Goal: Find specific page/section: Find specific page/section

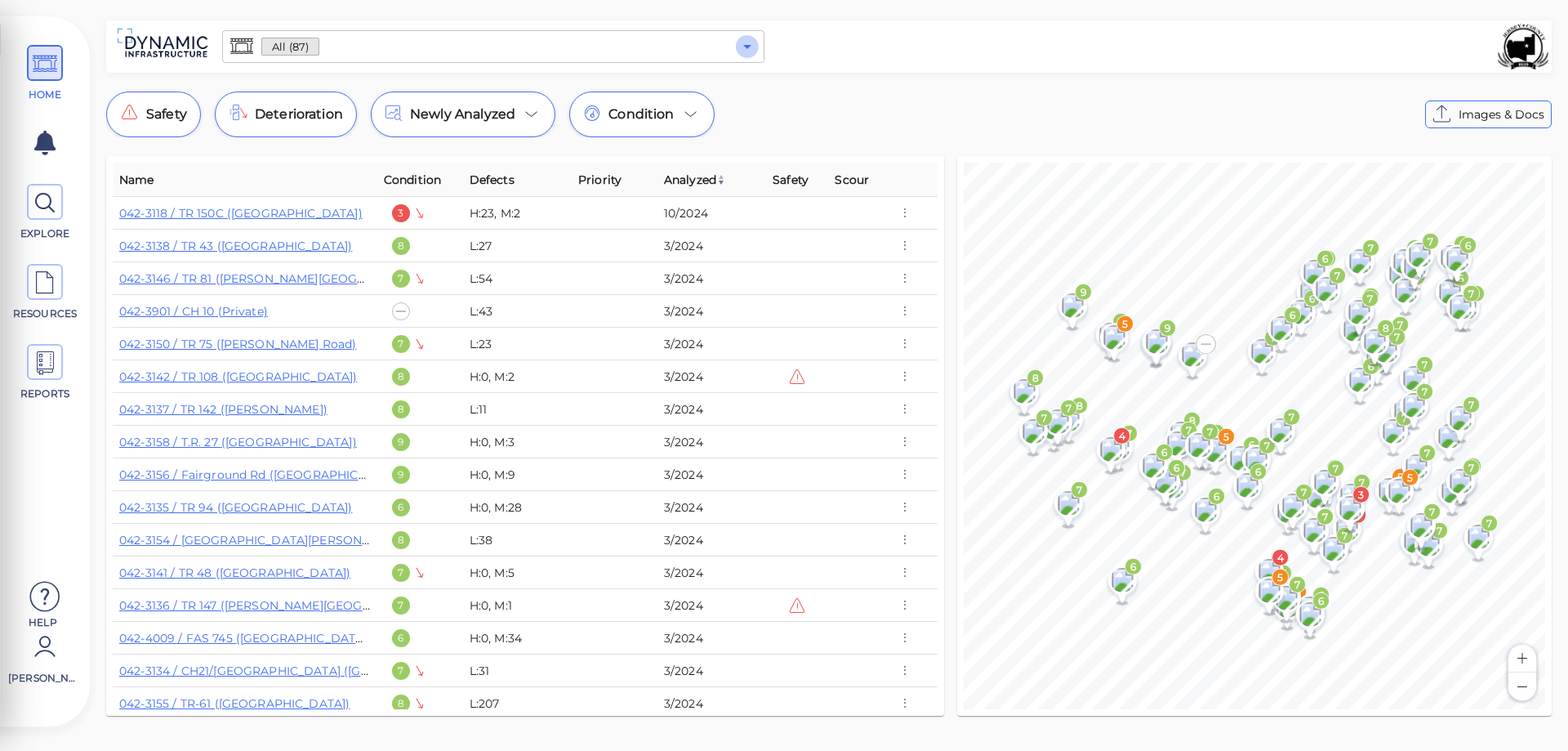
click at [744, 53] on icon "Open" at bounding box center [747, 47] width 19 height 19
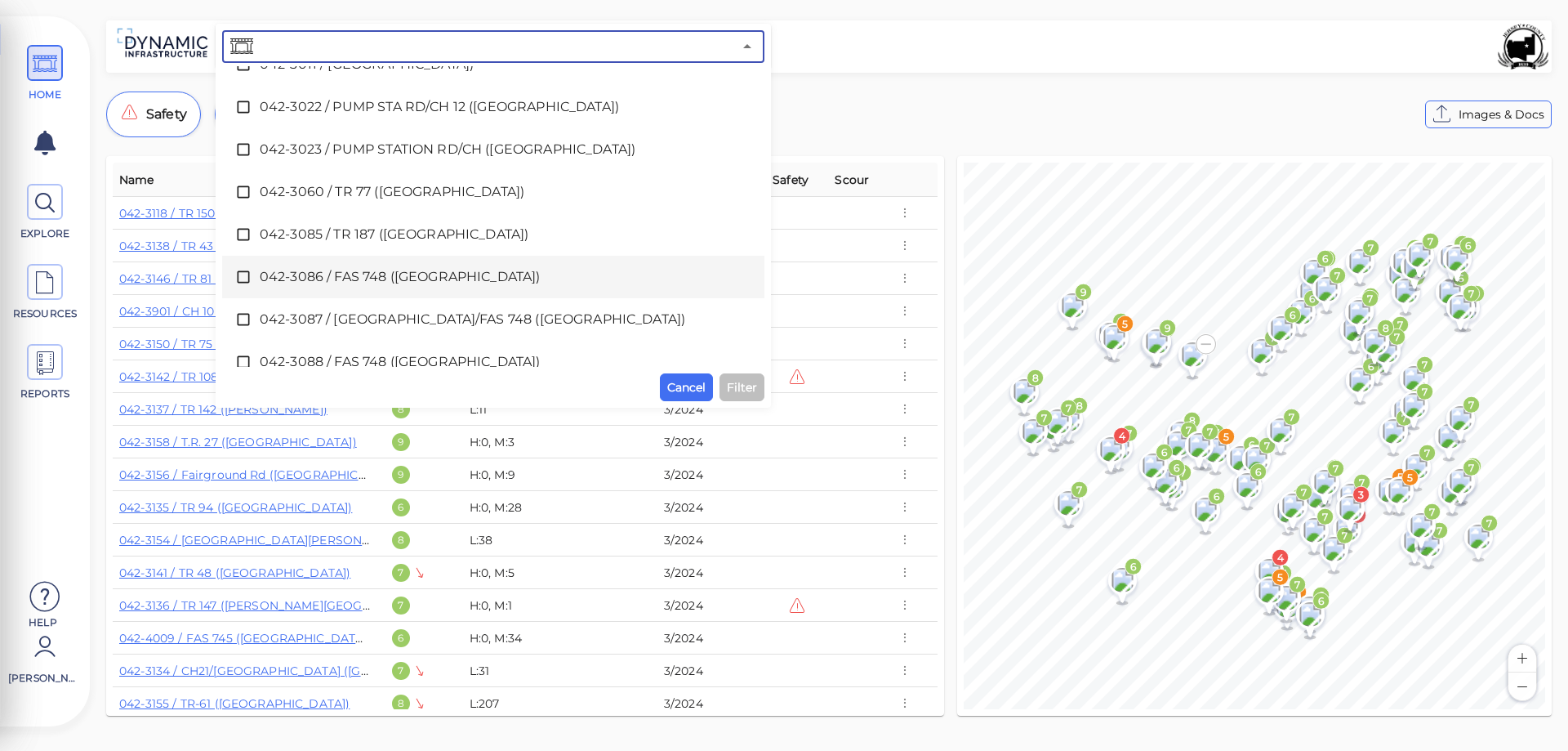
scroll to position [245, 0]
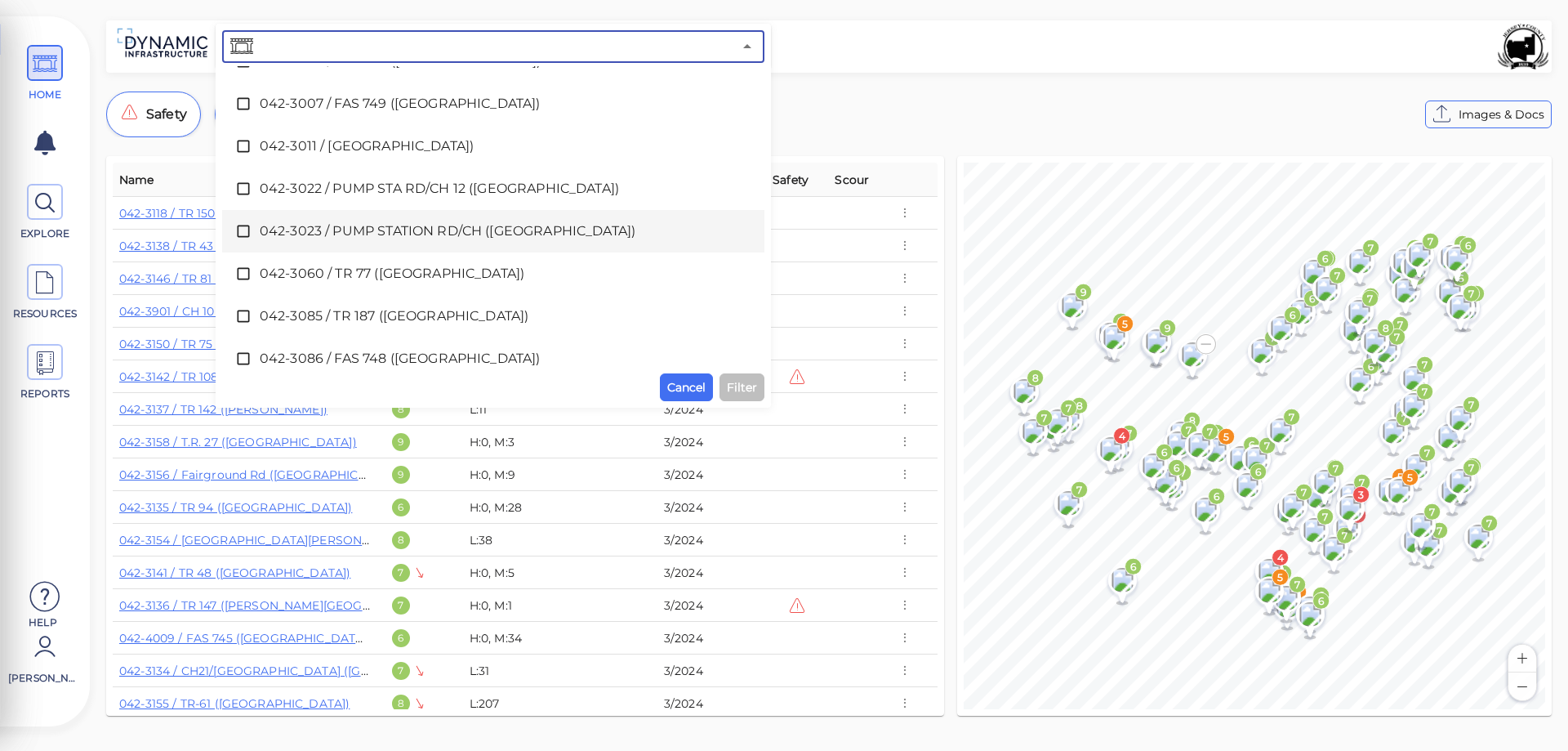
click at [364, 230] on span "042-3023 / PUMP STATION RD/CH ([GEOGRAPHIC_DATA])" at bounding box center [493, 231] width 468 height 19
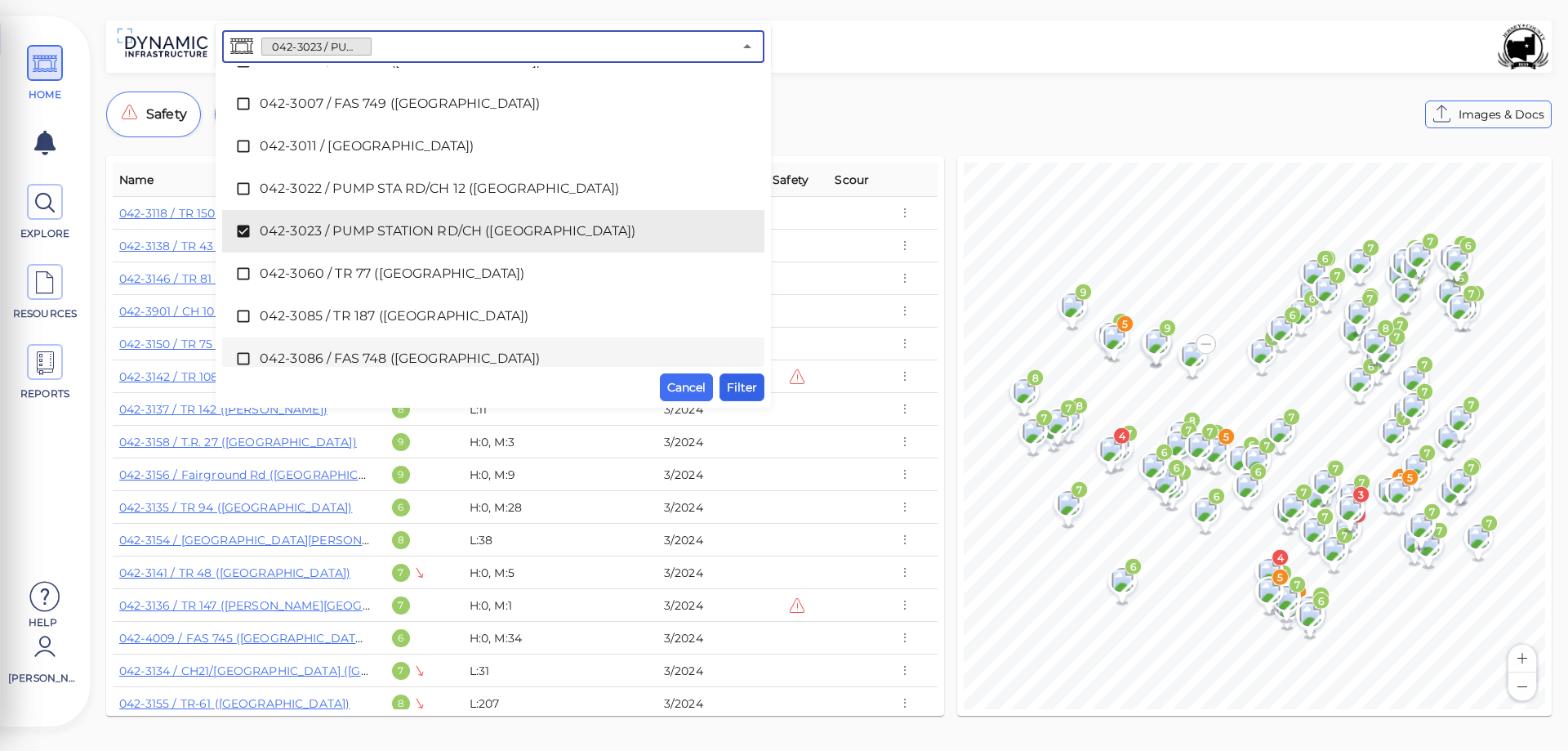
click at [744, 387] on span "Filter" at bounding box center [742, 387] width 30 height 19
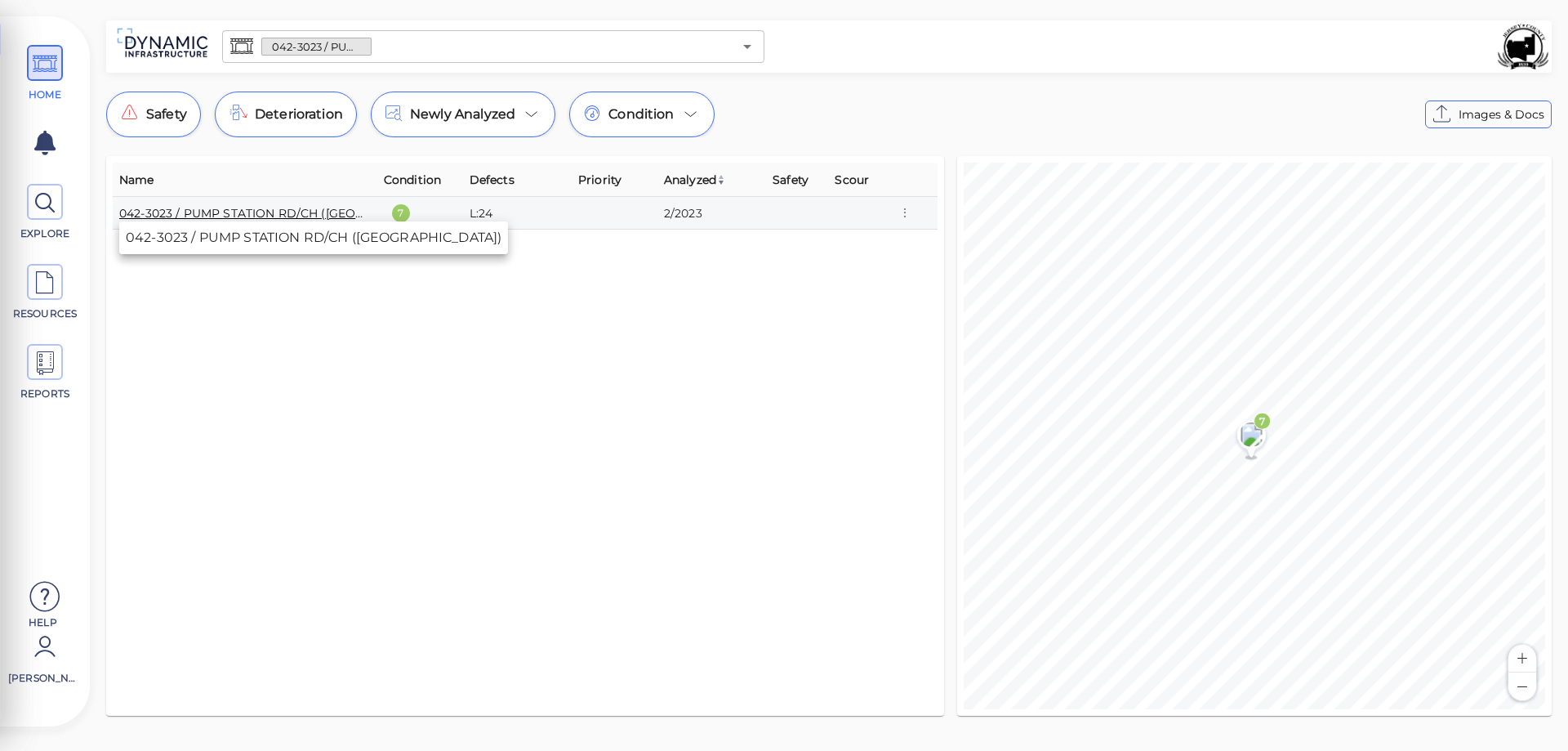
click at [263, 214] on link "042-3023 / PUMP STATION RD/CH ([GEOGRAPHIC_DATA])" at bounding box center [288, 213] width 338 height 15
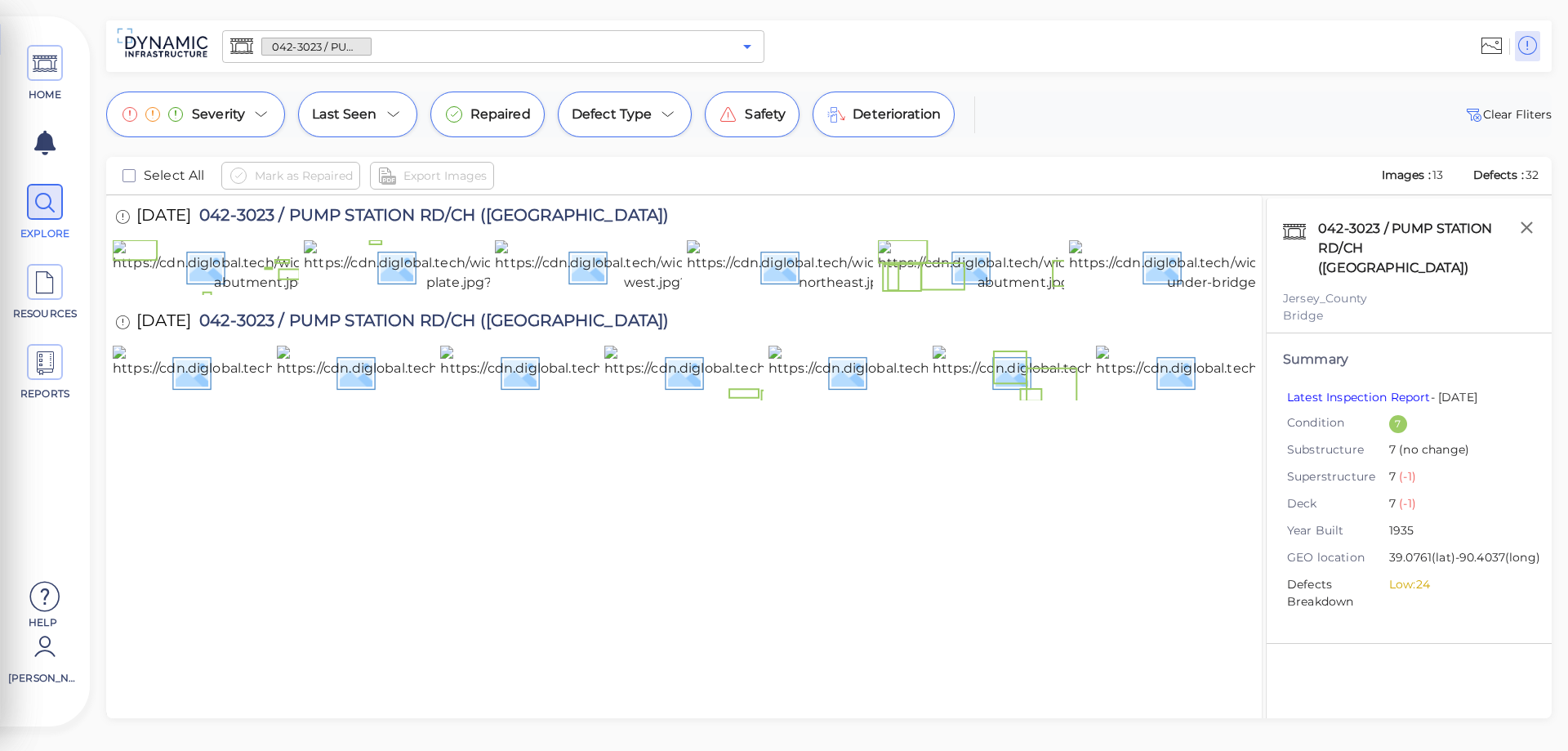
click at [746, 51] on icon "Open" at bounding box center [747, 47] width 19 height 19
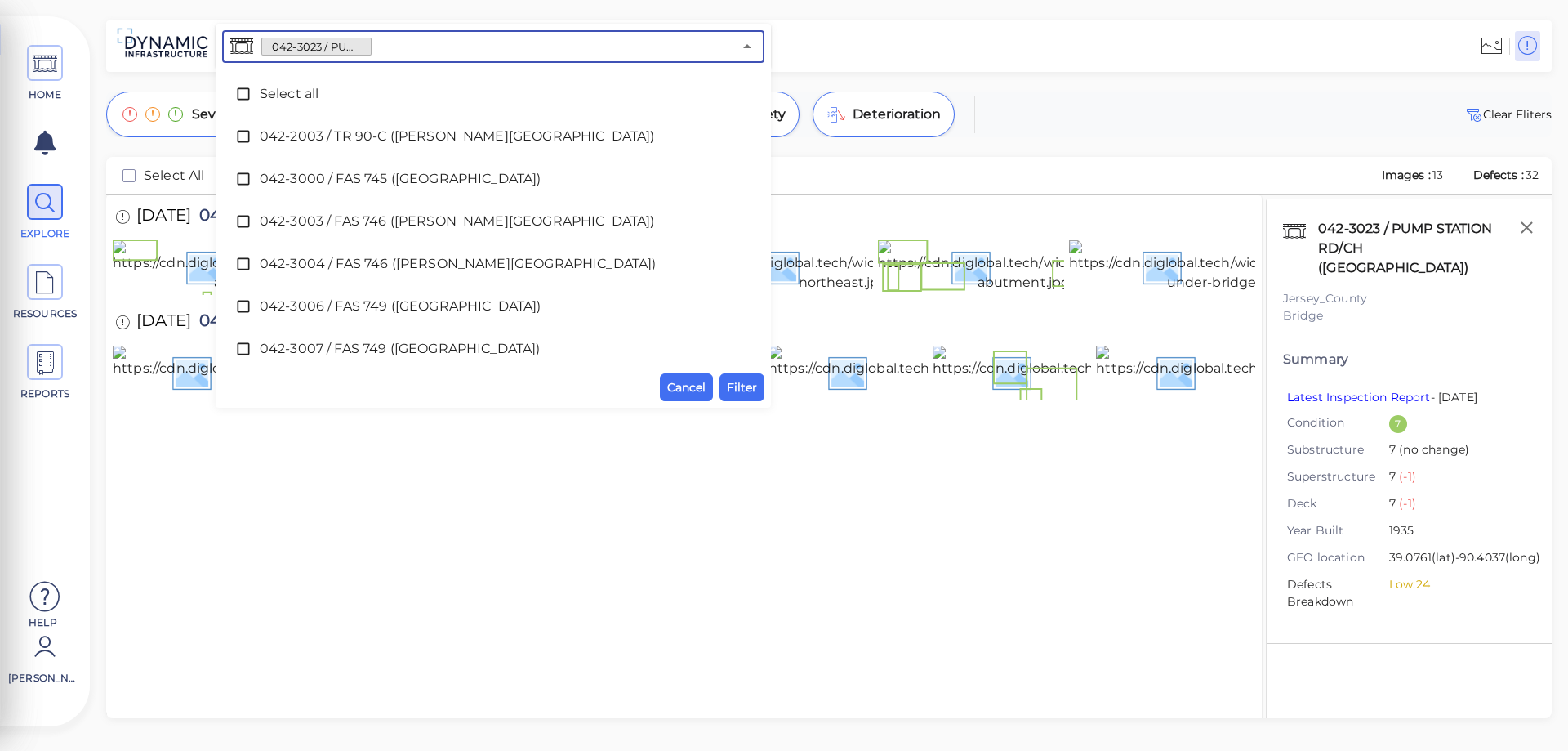
scroll to position [131, 0]
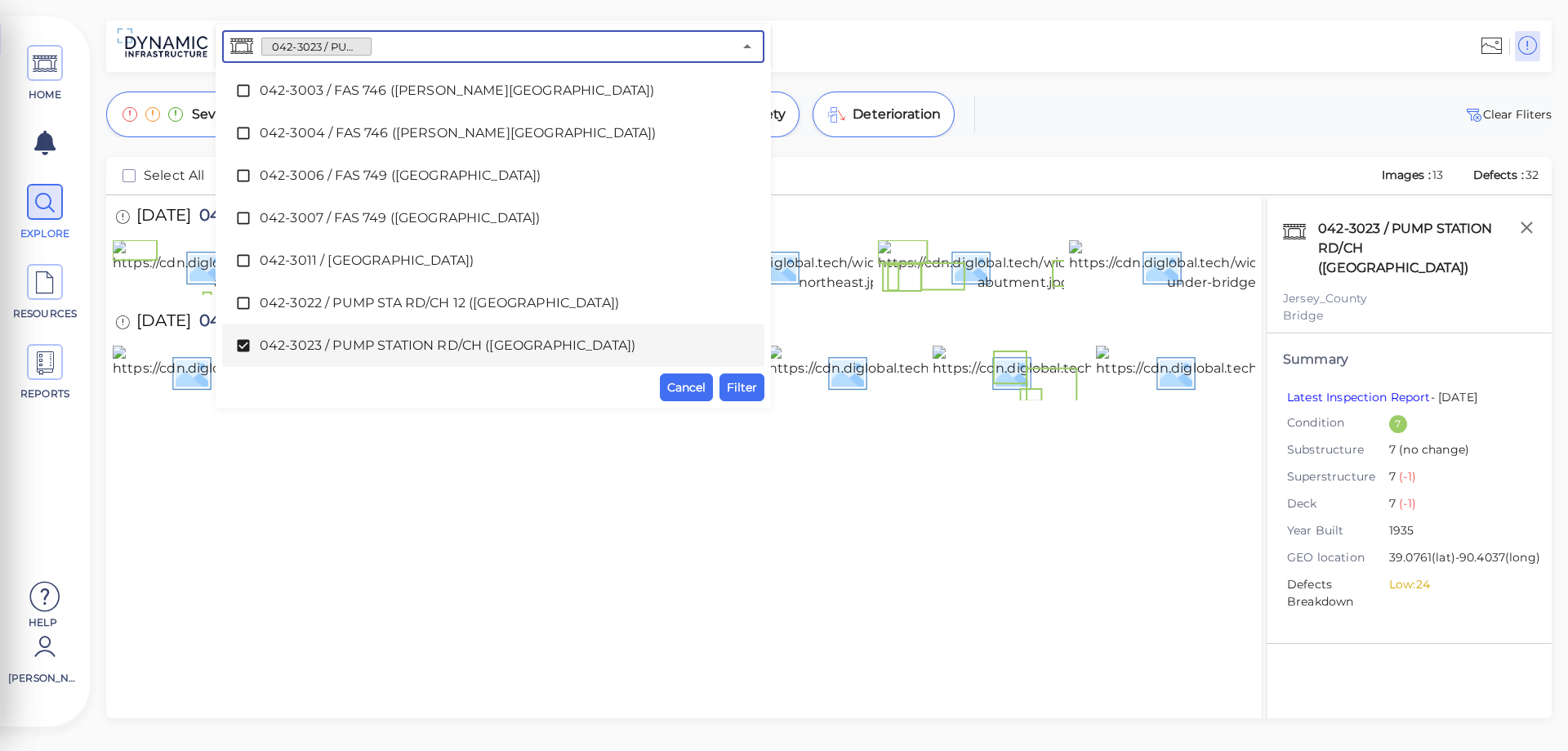
click at [241, 344] on icon at bounding box center [243, 346] width 12 height 12
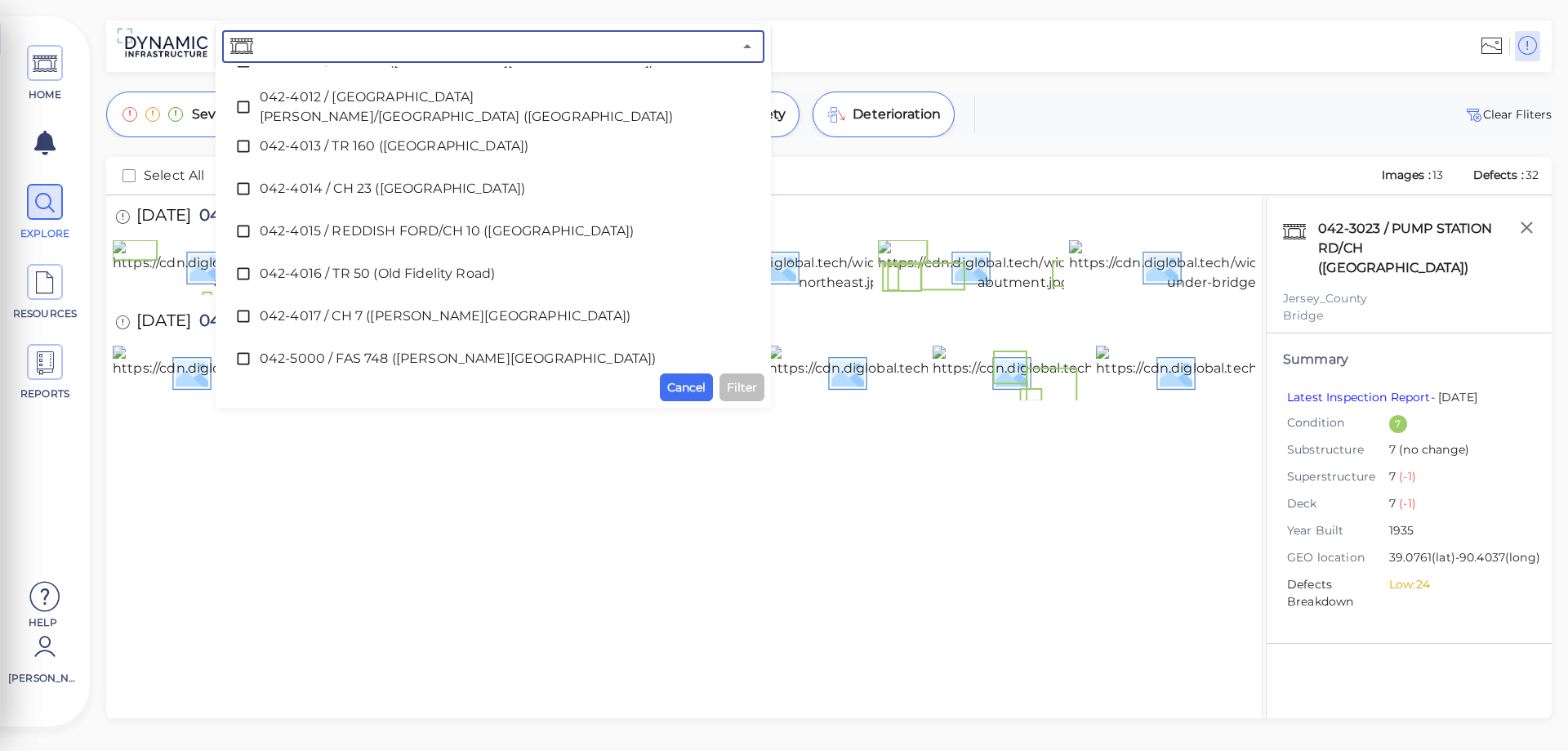
scroll to position [3452, 0]
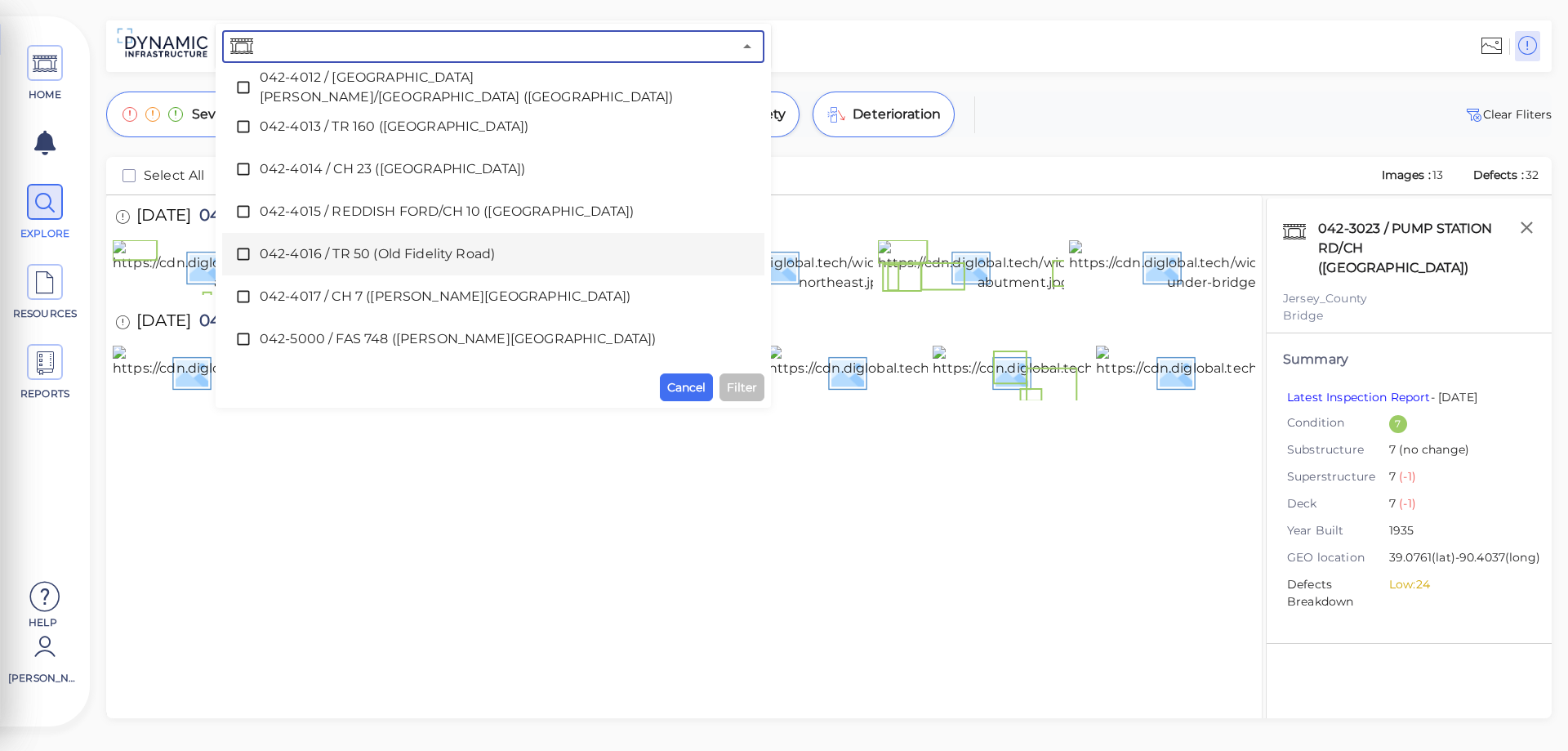
click at [398, 257] on span "042-4016 / TR 50 (Old Fidelity Road)" at bounding box center [493, 254] width 468 height 19
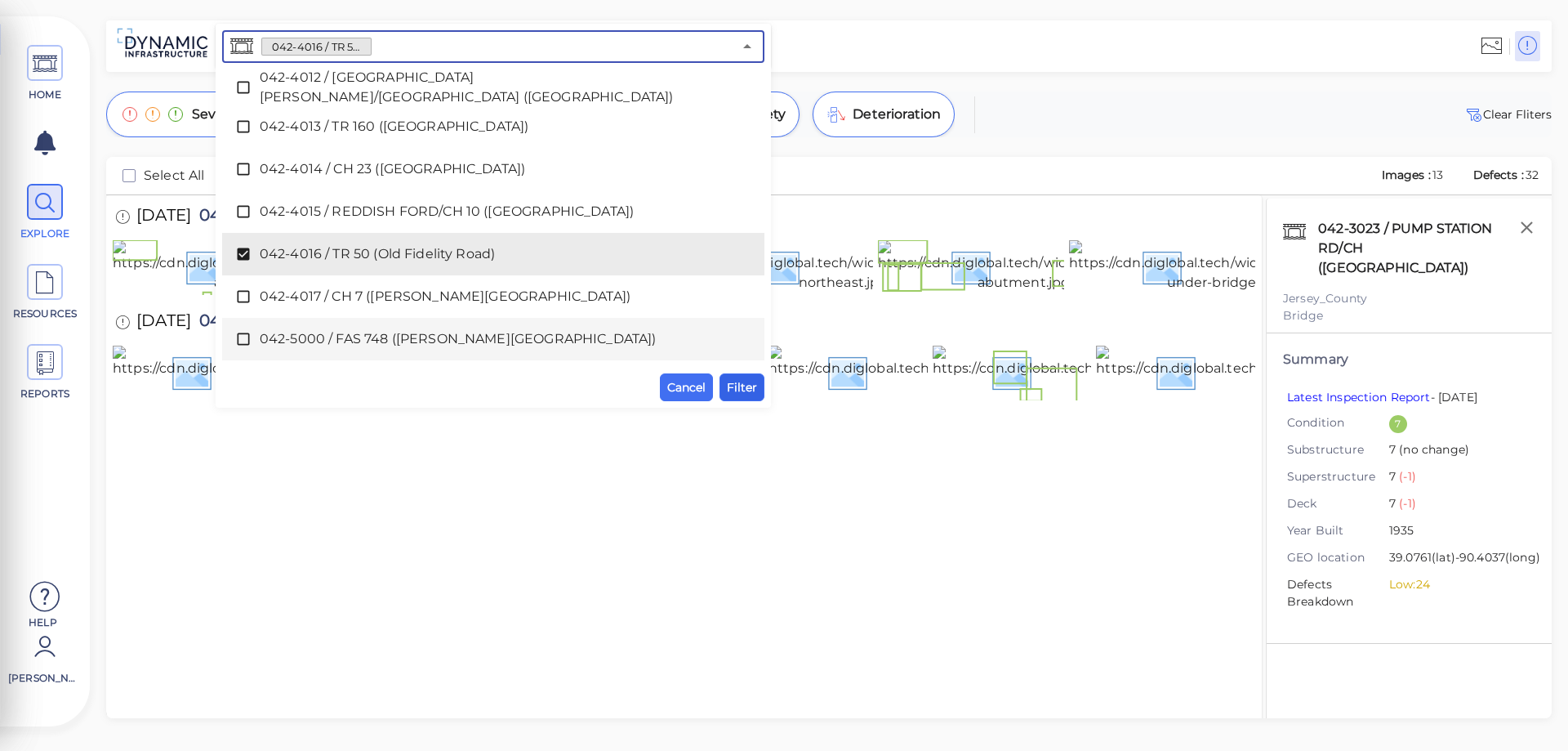
click at [741, 387] on span "Filter" at bounding box center [742, 387] width 30 height 19
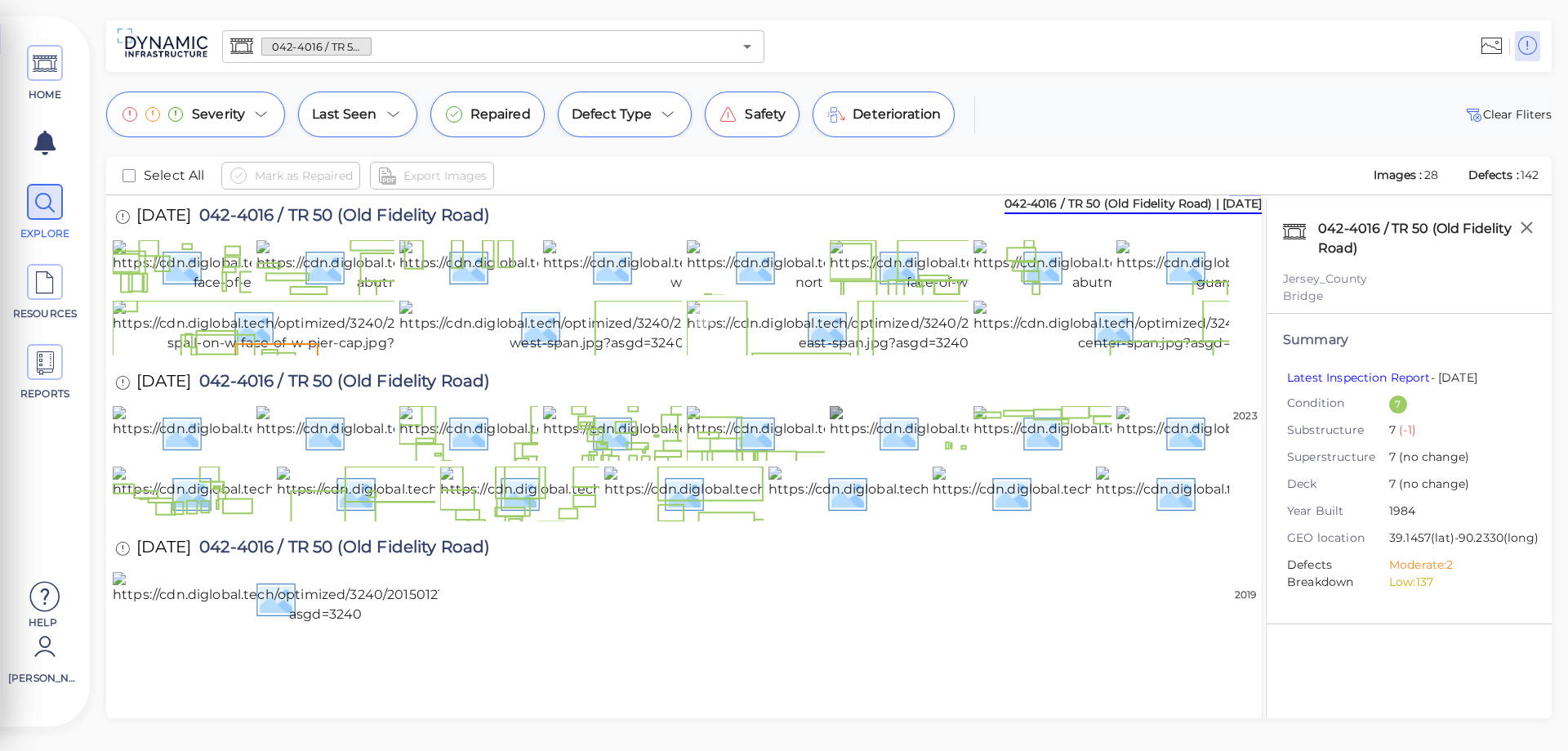
scroll to position [0, 0]
click at [1494, 46] on icon at bounding box center [1492, 46] width 20 height 25
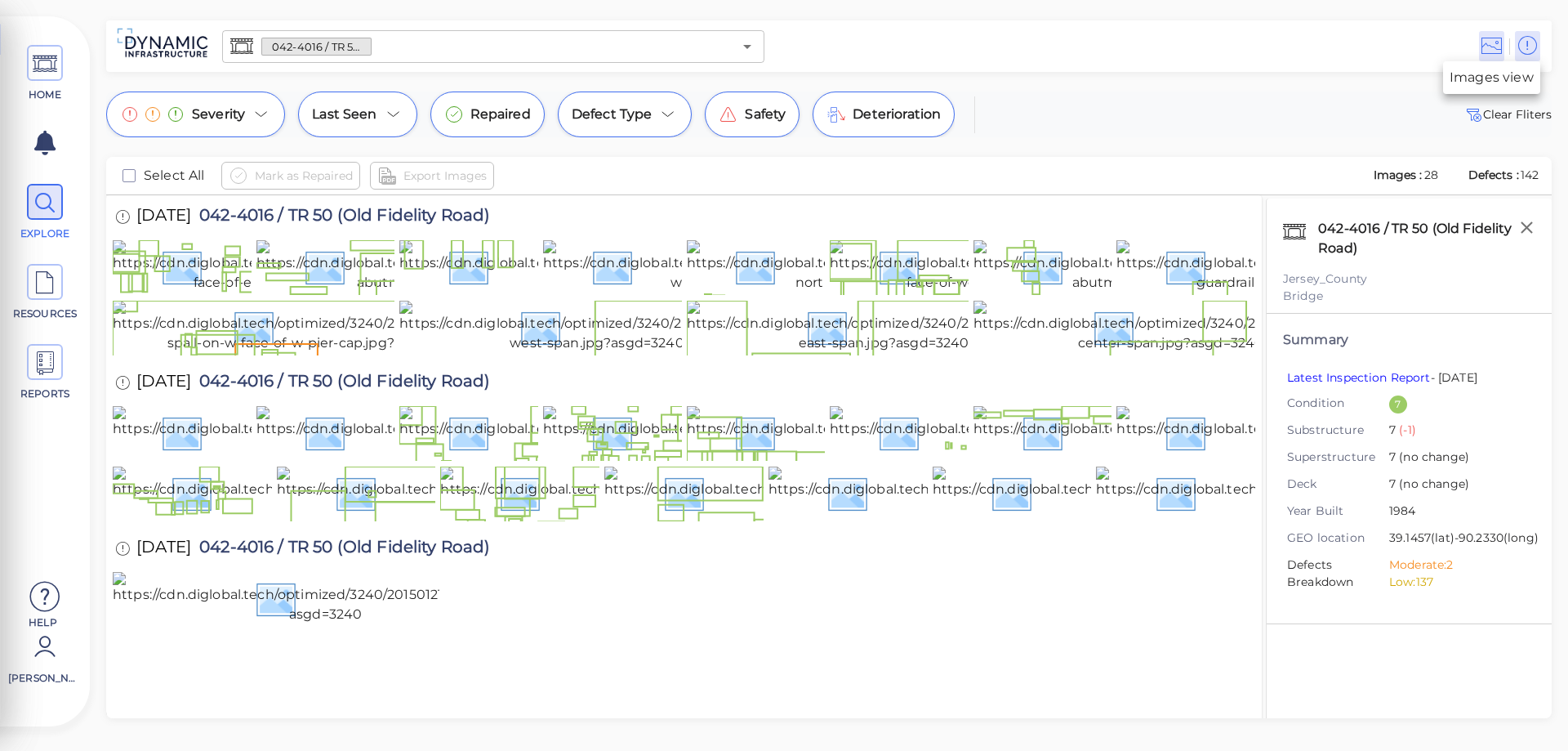
click at [1496, 49] on icon at bounding box center [1492, 46] width 20 height 25
click at [1531, 43] on icon at bounding box center [1527, 46] width 20 height 25
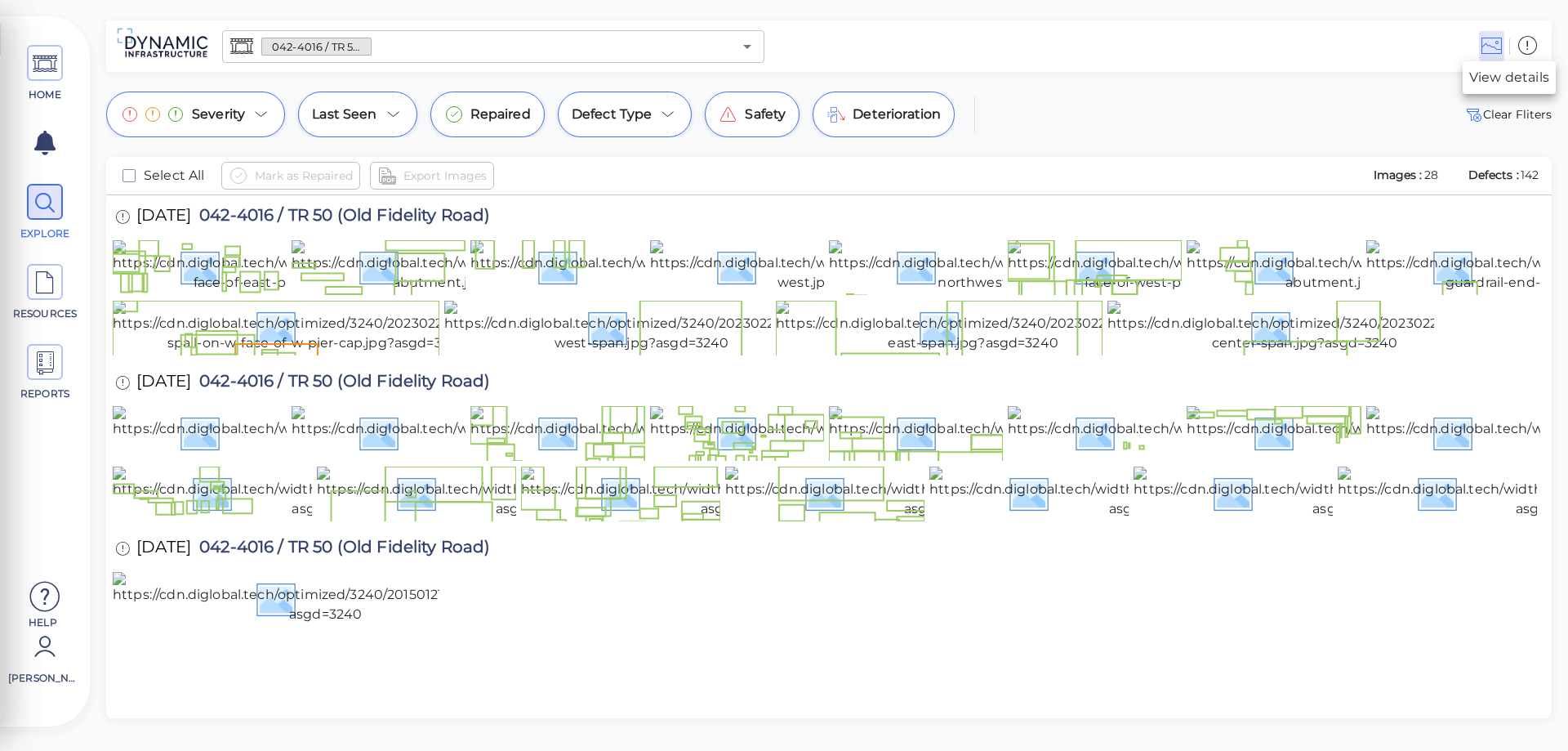
click at [1531, 43] on icon at bounding box center [1527, 46] width 20 height 25
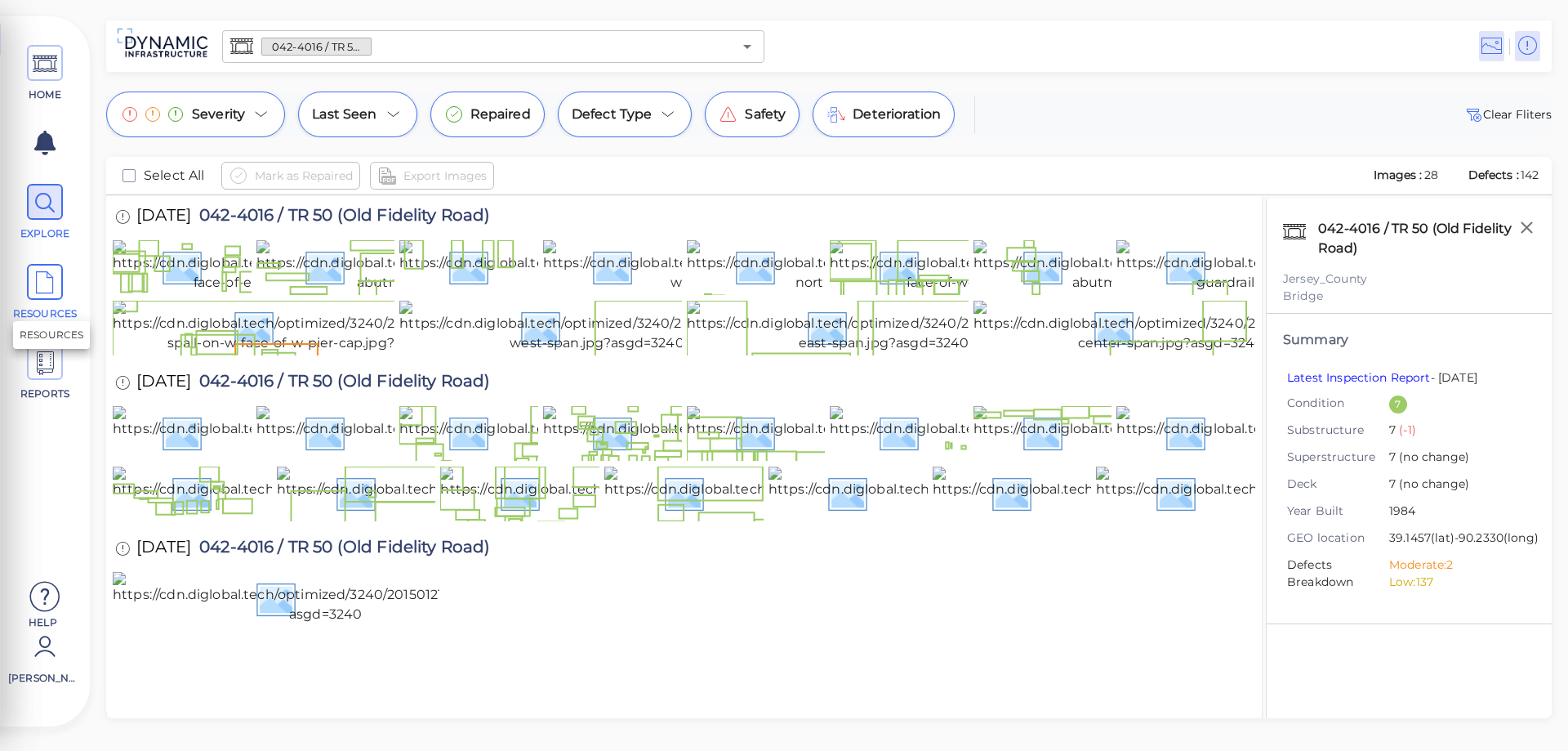
click at [50, 298] on icon at bounding box center [45, 283] width 25 height 37
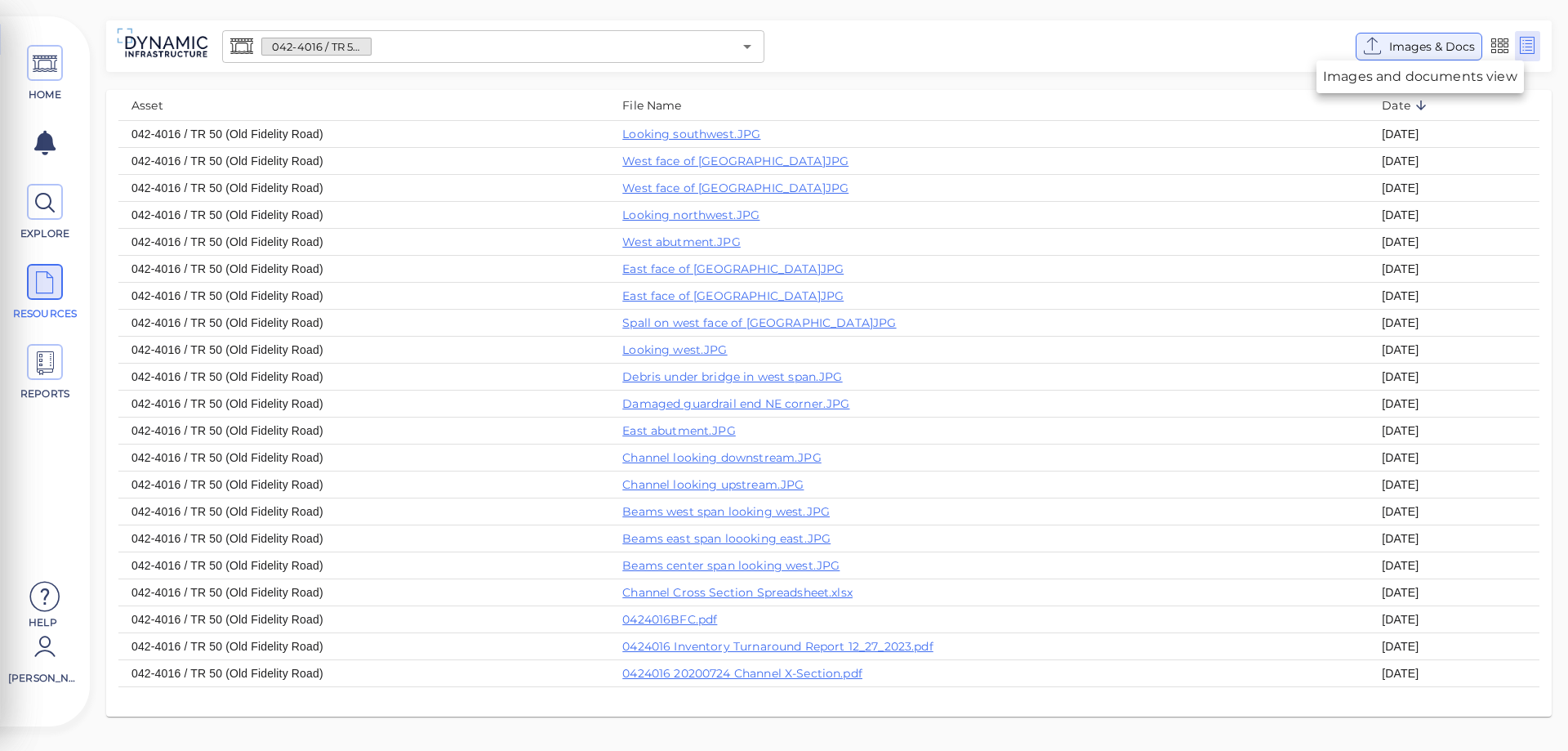
click at [1433, 50] on span "Images & Docs" at bounding box center [1433, 47] width 86 height 19
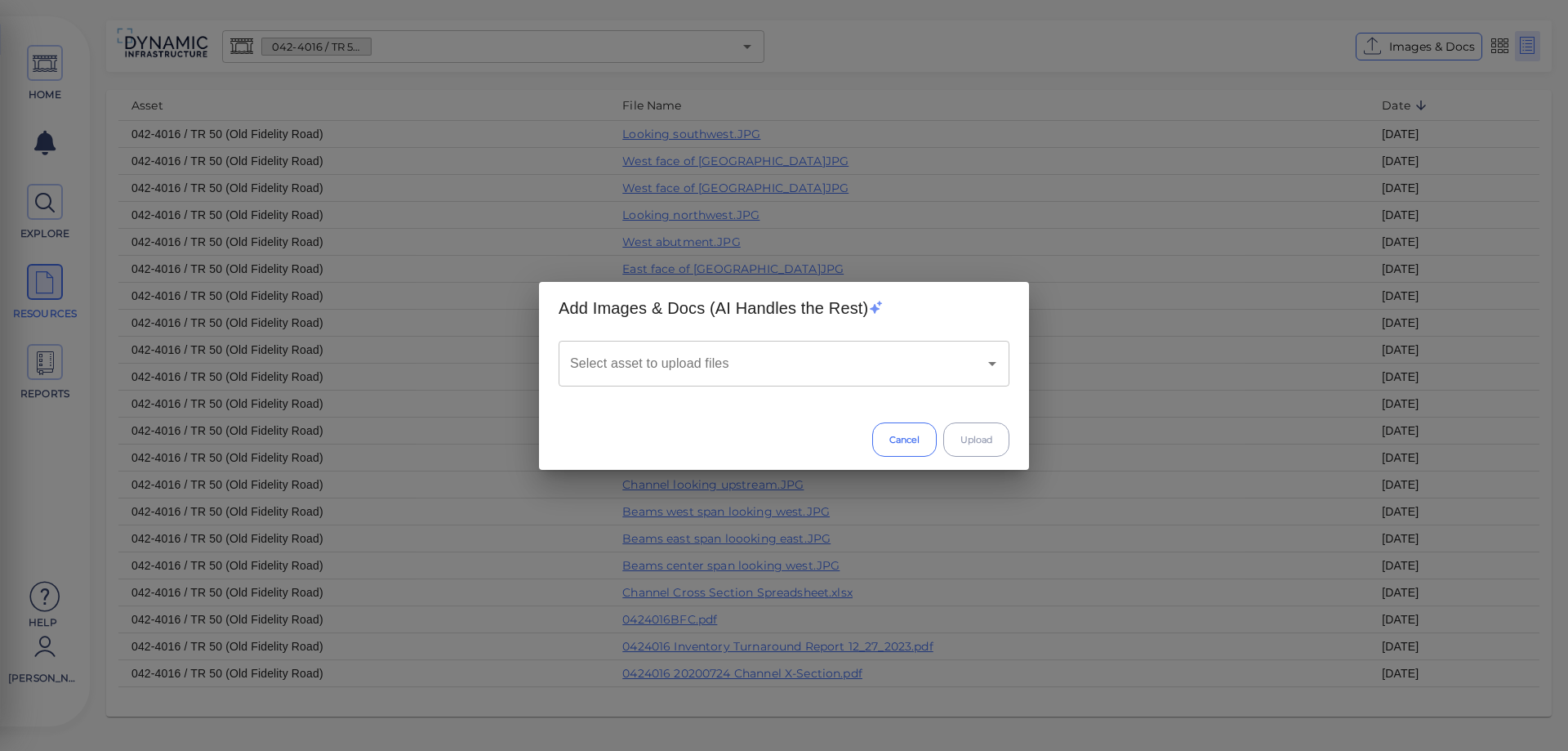
click at [906, 452] on button "Cancel" at bounding box center [904, 439] width 64 height 34
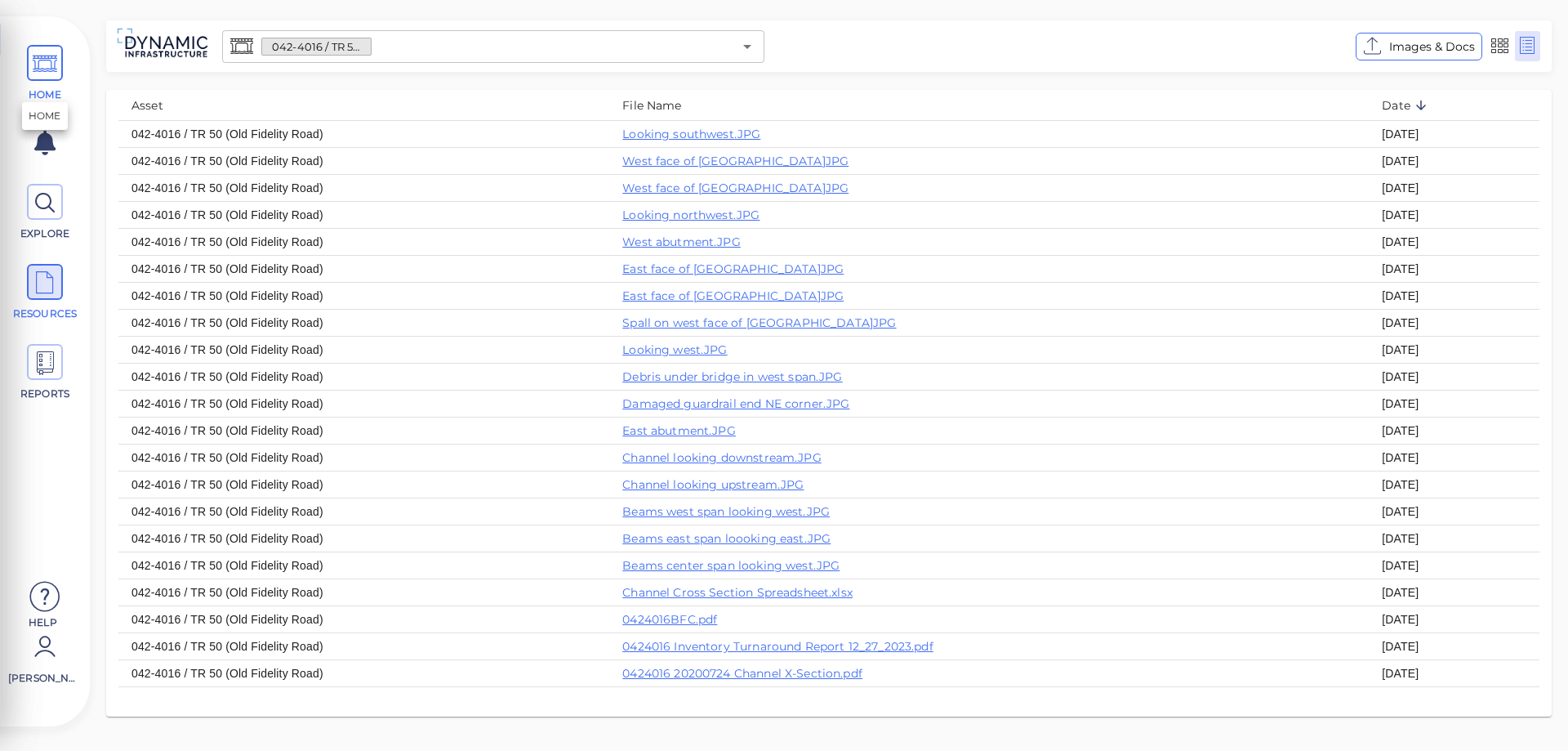
click at [34, 67] on icon at bounding box center [45, 64] width 25 height 37
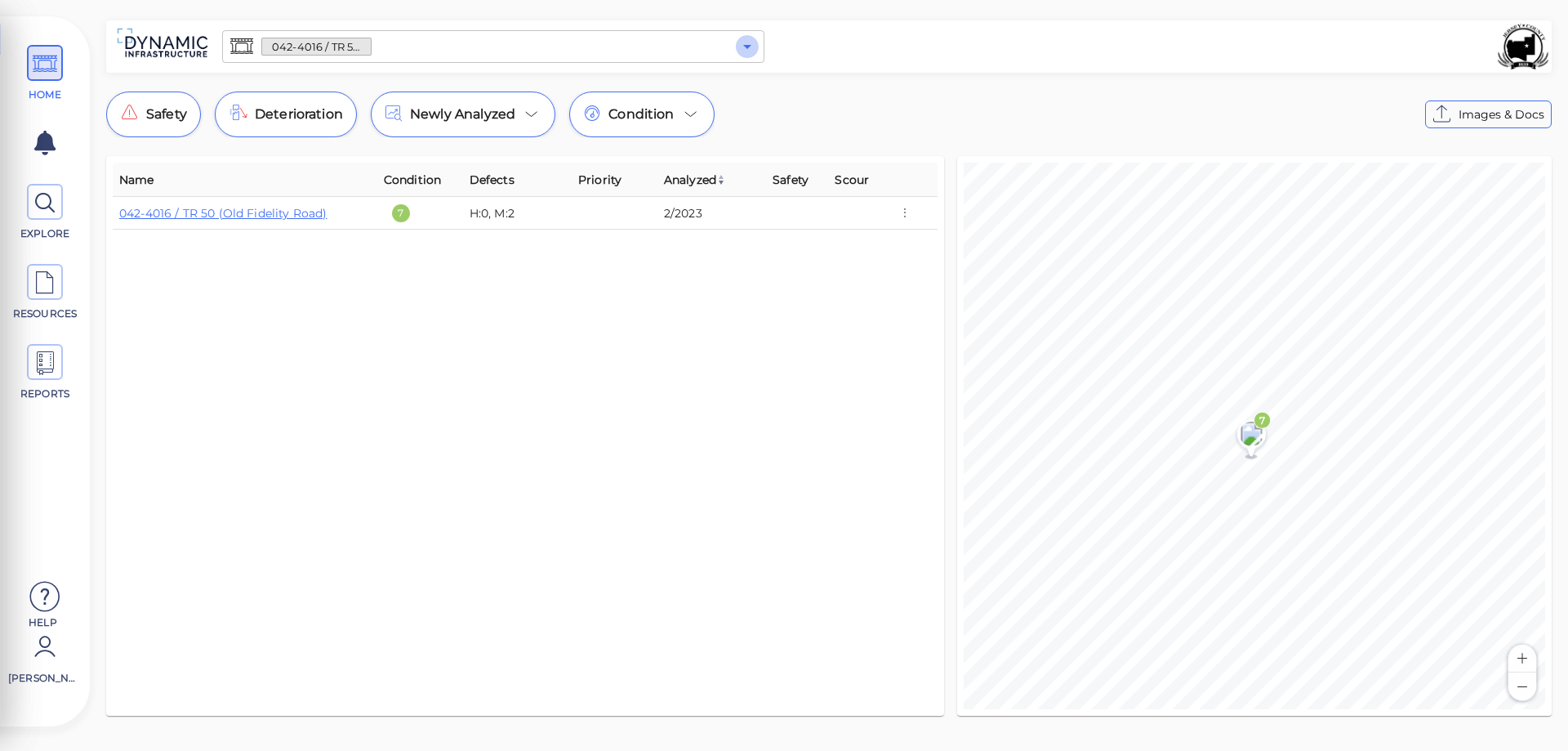
click at [746, 46] on icon "Open" at bounding box center [747, 47] width 8 height 4
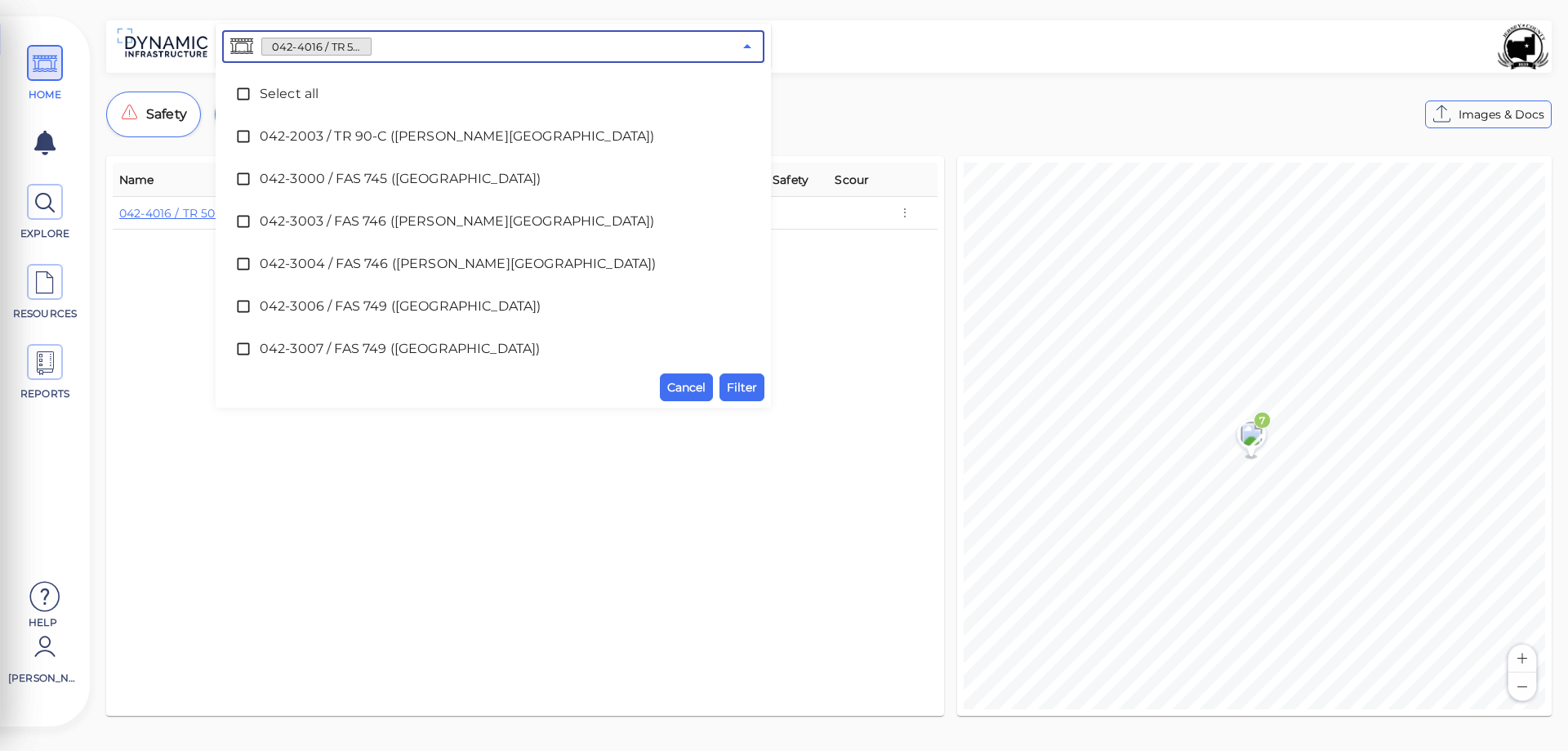
scroll to position [3360, 0]
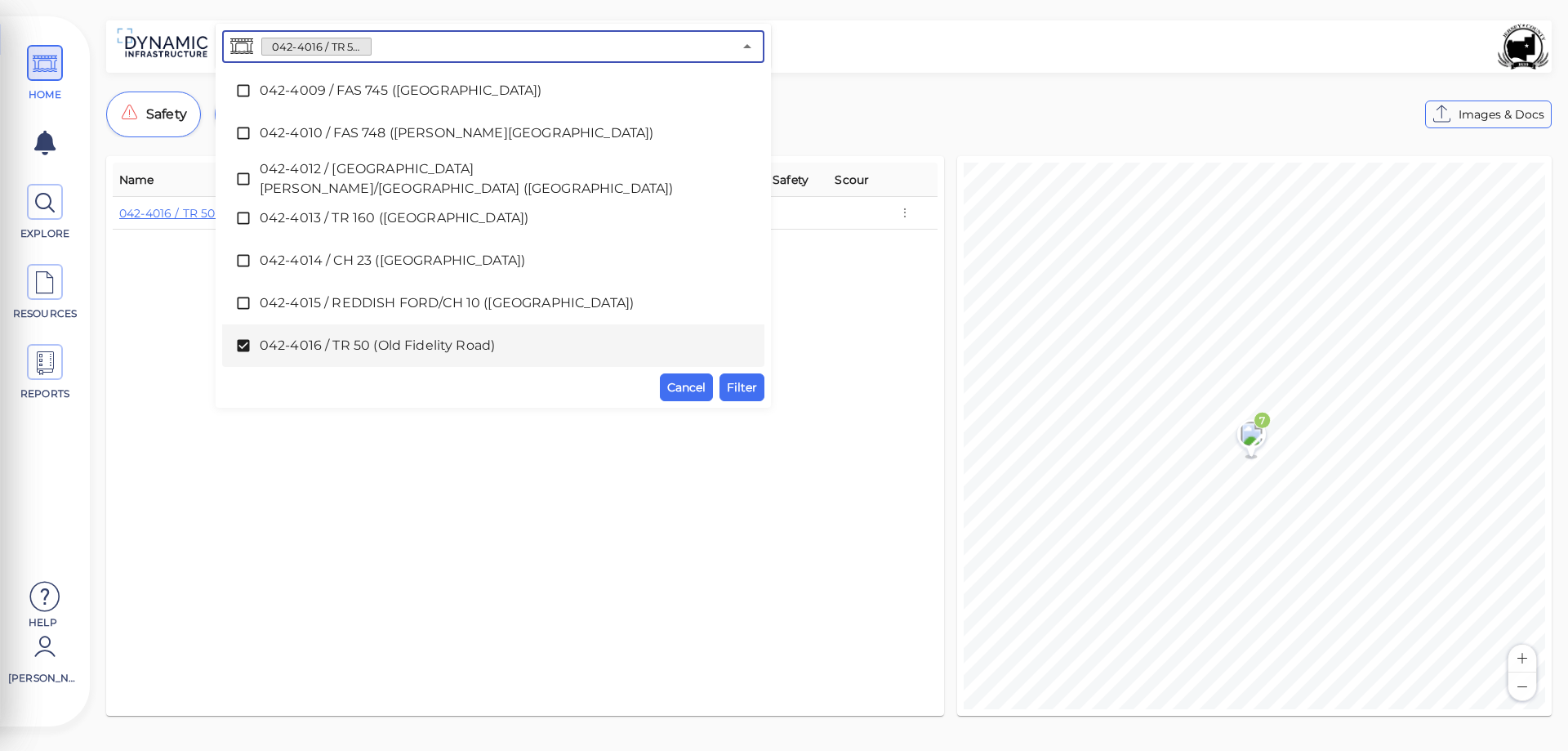
click at [243, 345] on icon at bounding box center [243, 346] width 17 height 17
